Goal: Check status: Check status

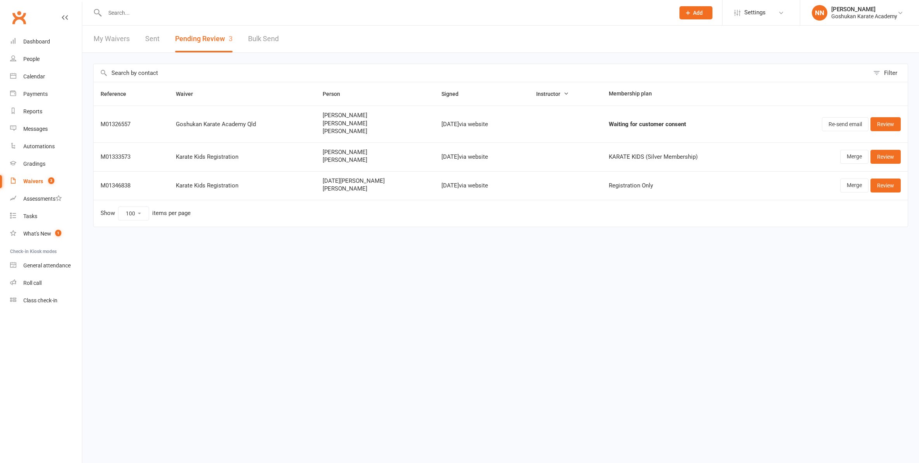
select select "100"
click at [30, 183] on div "Waivers" at bounding box center [33, 181] width 20 height 6
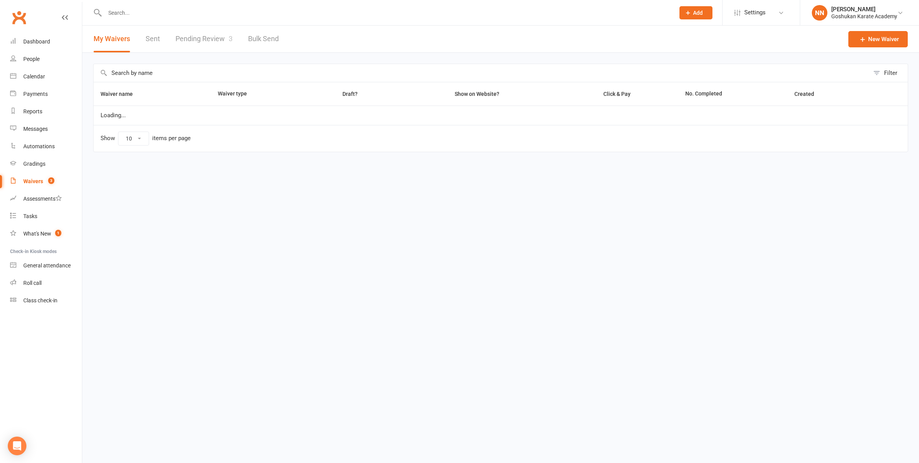
select select "100"
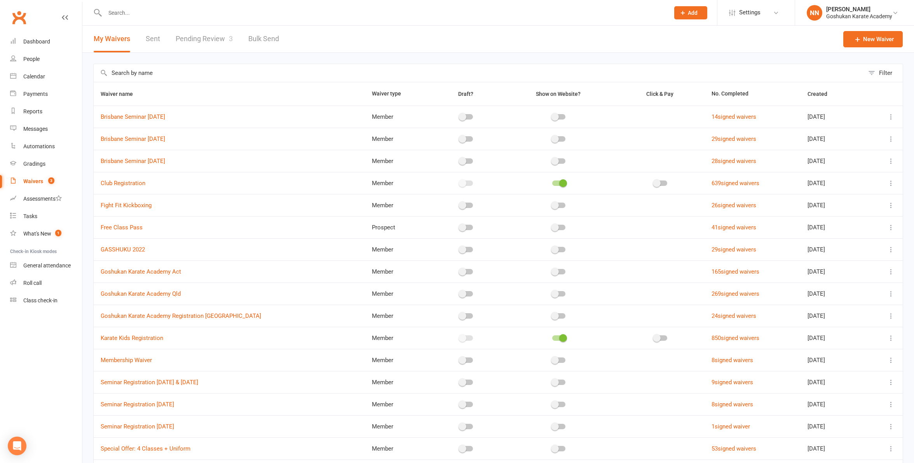
click at [191, 36] on link "Pending Review 3" at bounding box center [204, 39] width 57 height 27
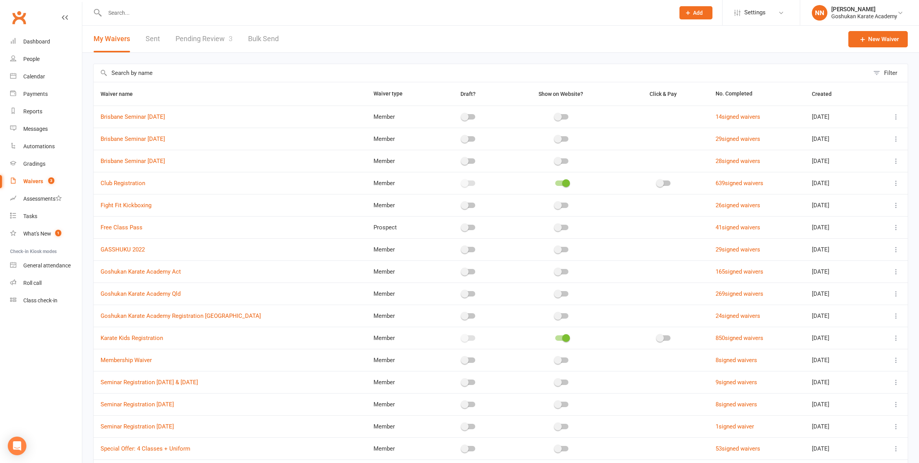
select select "100"
